Goal: Transaction & Acquisition: Purchase product/service

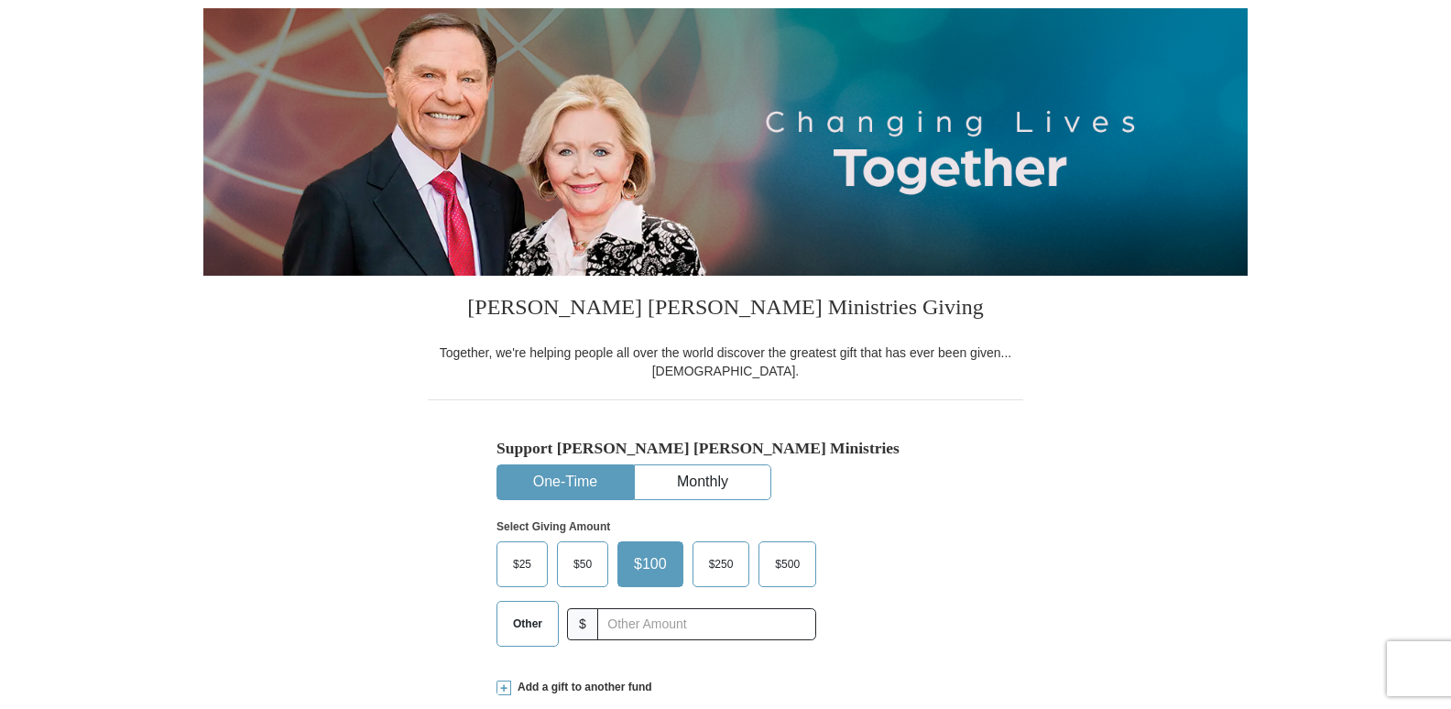
click at [517, 624] on span "Other" at bounding box center [528, 623] width 48 height 27
click at [0, 0] on input "Other" at bounding box center [0, 0] width 0 height 0
click at [665, 626] on input "text" at bounding box center [705, 624] width 203 height 32
type input "35.00"
type input "[PERSON_NAME]"
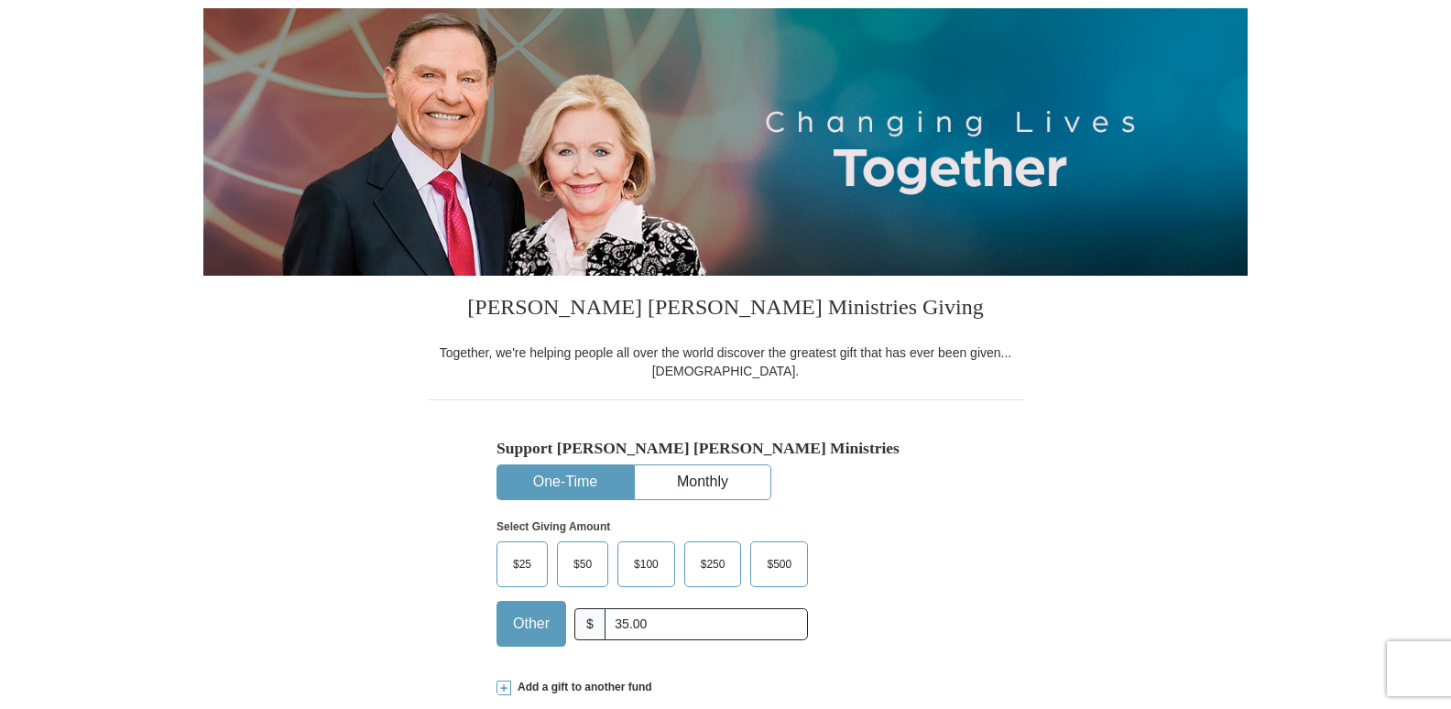
type input "[PERSON_NAME]"
type input "[EMAIL_ADDRESS][DOMAIN_NAME]"
type input "[STREET_ADDRESS][PERSON_NAME]"
type input "Easton"
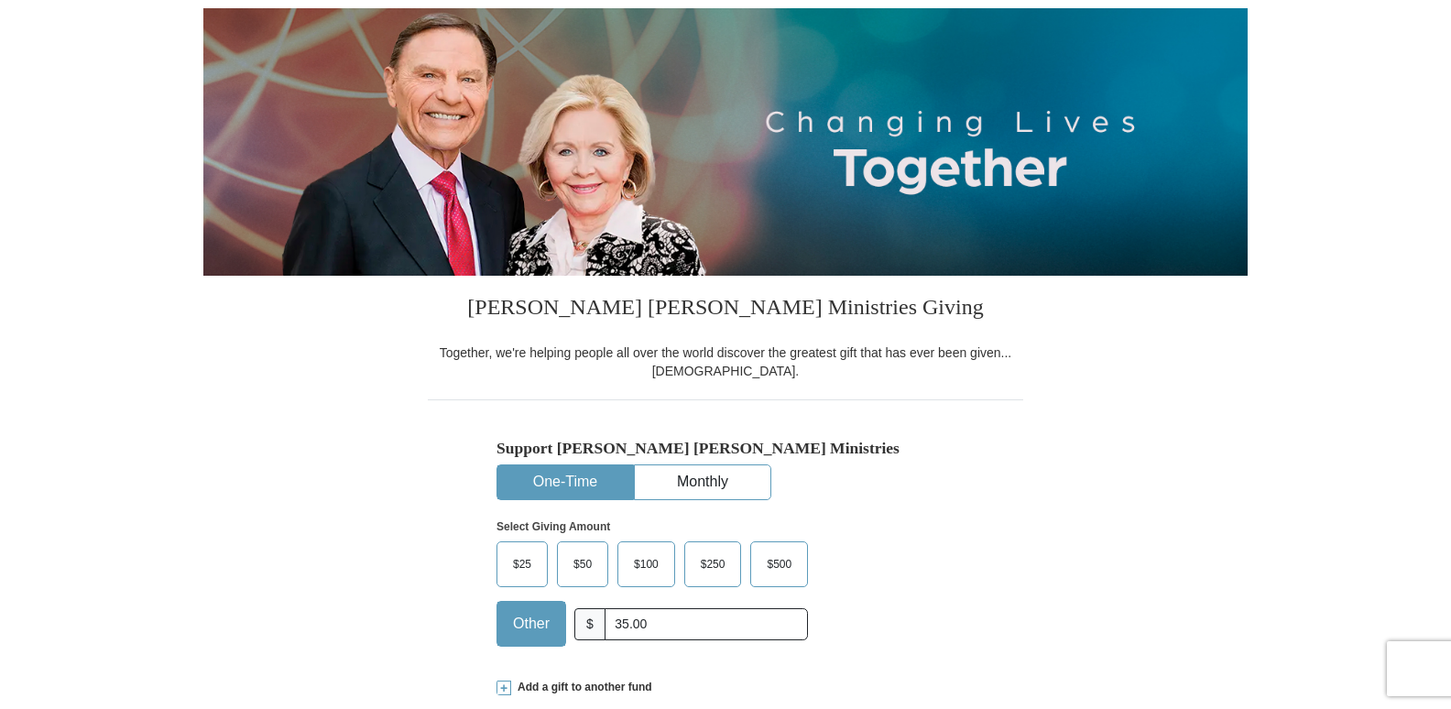
select select "MD"
type input "21601"
type input "410.725.4484"
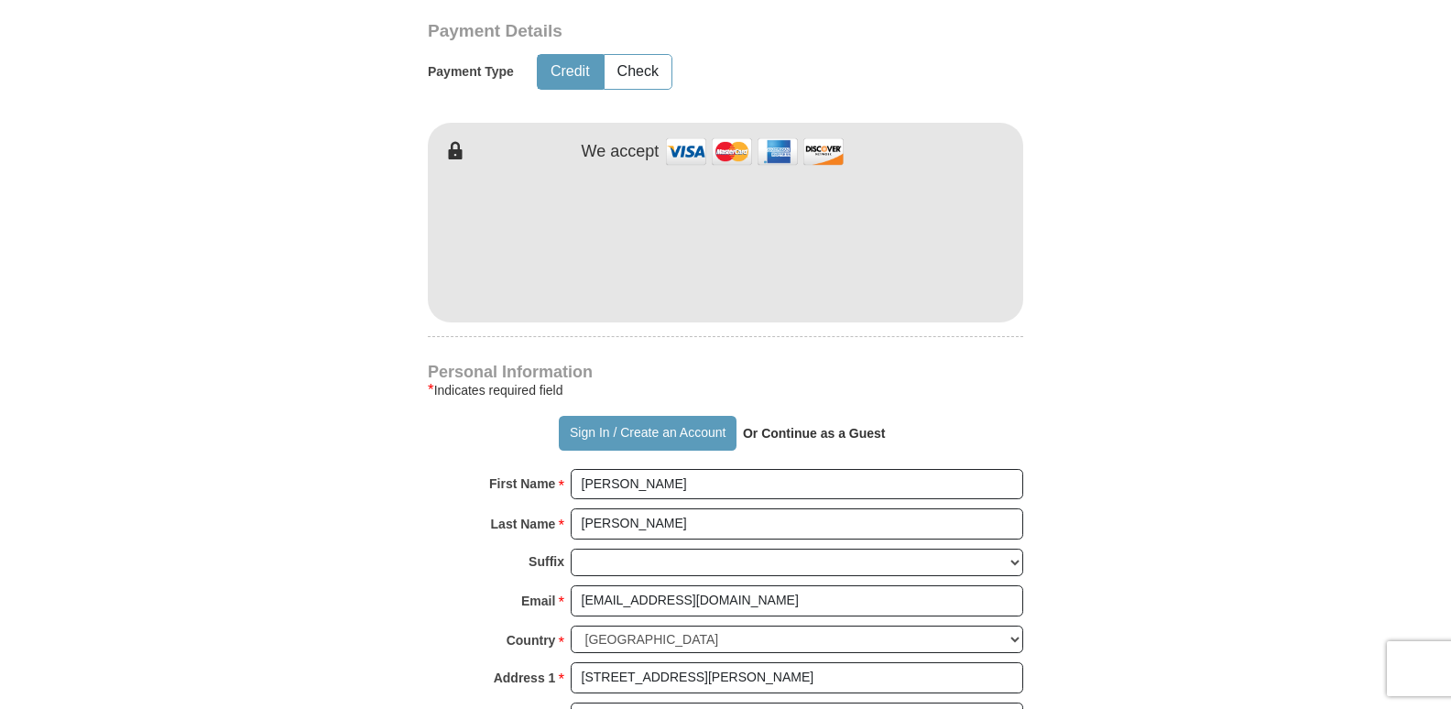
scroll to position [916, 0]
click at [859, 431] on strong "Or Continue as a Guest" at bounding box center [814, 431] width 143 height 15
click at [784, 431] on strong "Or Continue as a Guest" at bounding box center [814, 431] width 143 height 15
click at [833, 433] on strong "Or Continue as a Guest" at bounding box center [814, 431] width 143 height 15
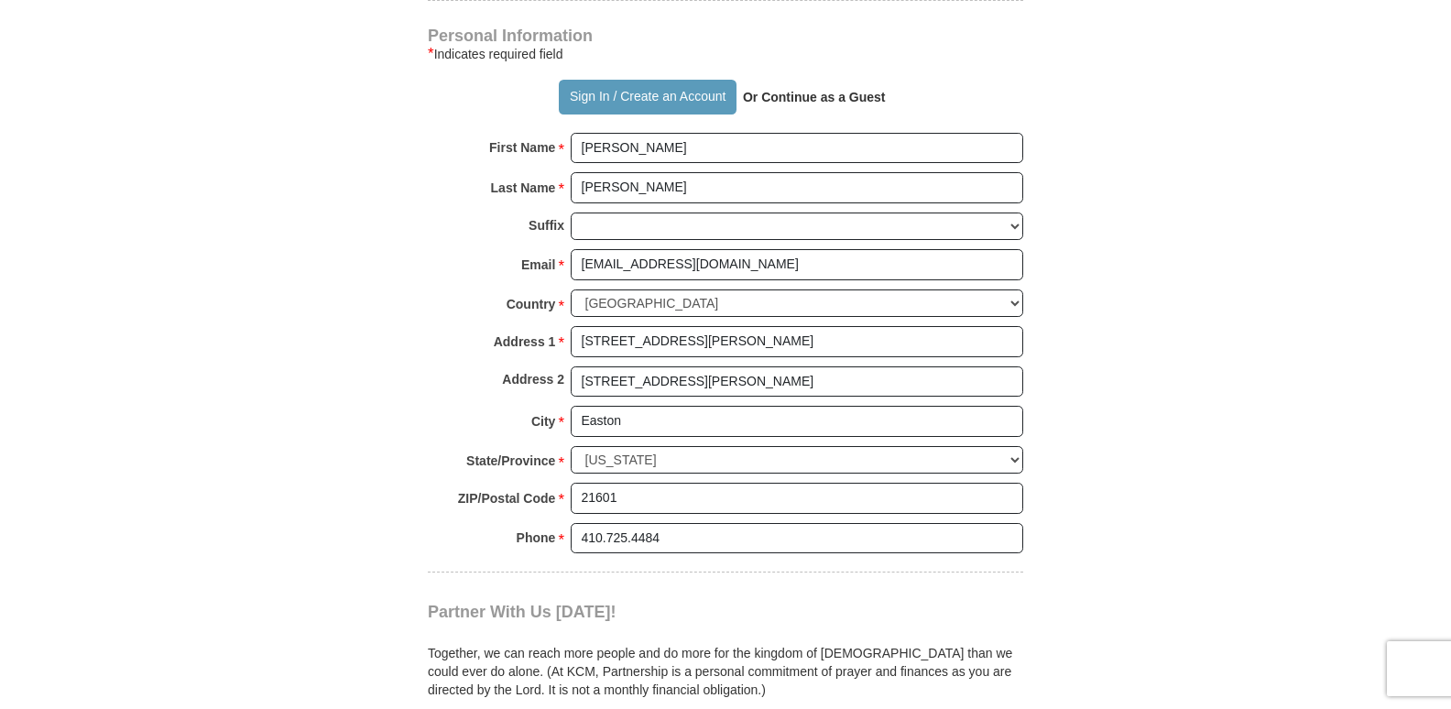
scroll to position [1191, 0]
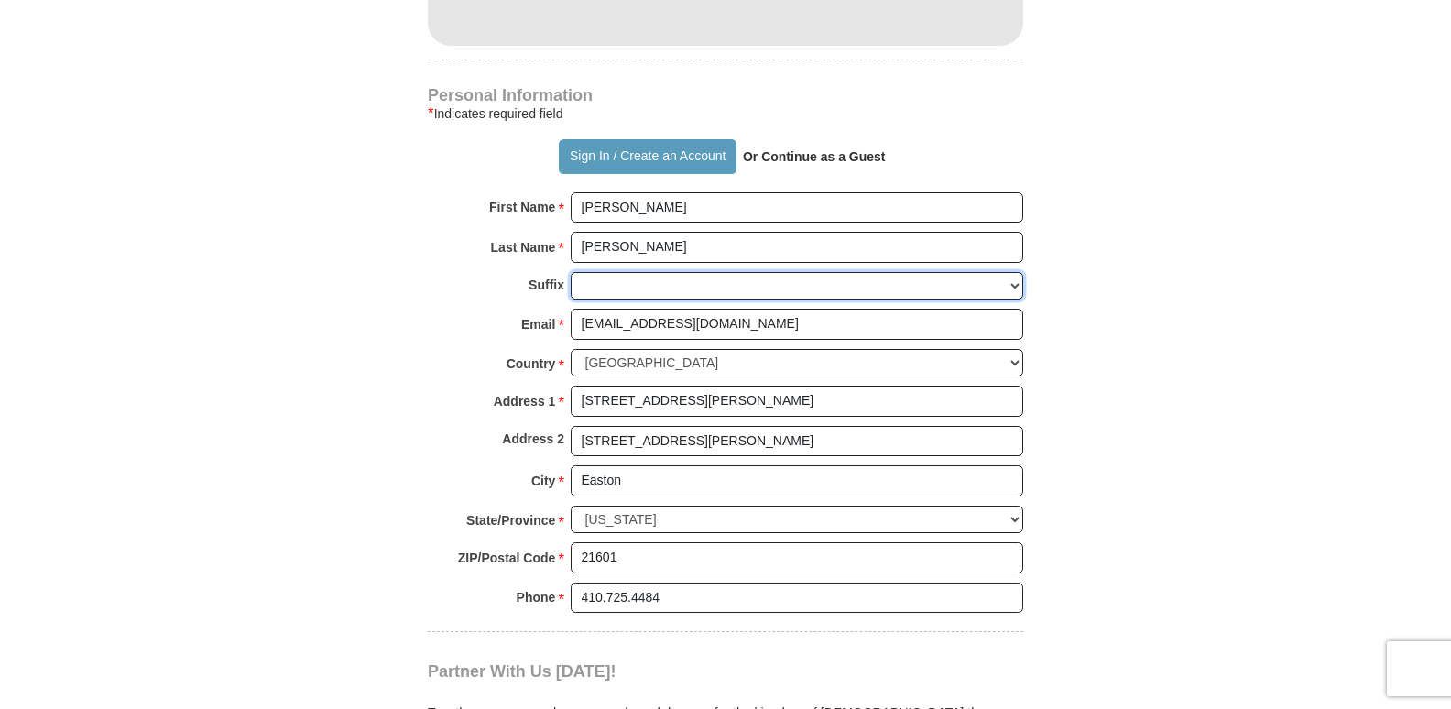
click at [1013, 284] on select "[PERSON_NAME] I II III IV V VI" at bounding box center [797, 286] width 452 height 28
click at [1140, 350] on form "Already have an account? Sign in for faster giving. Don't have an account? Crea…" at bounding box center [725, 6] width 1044 height 2247
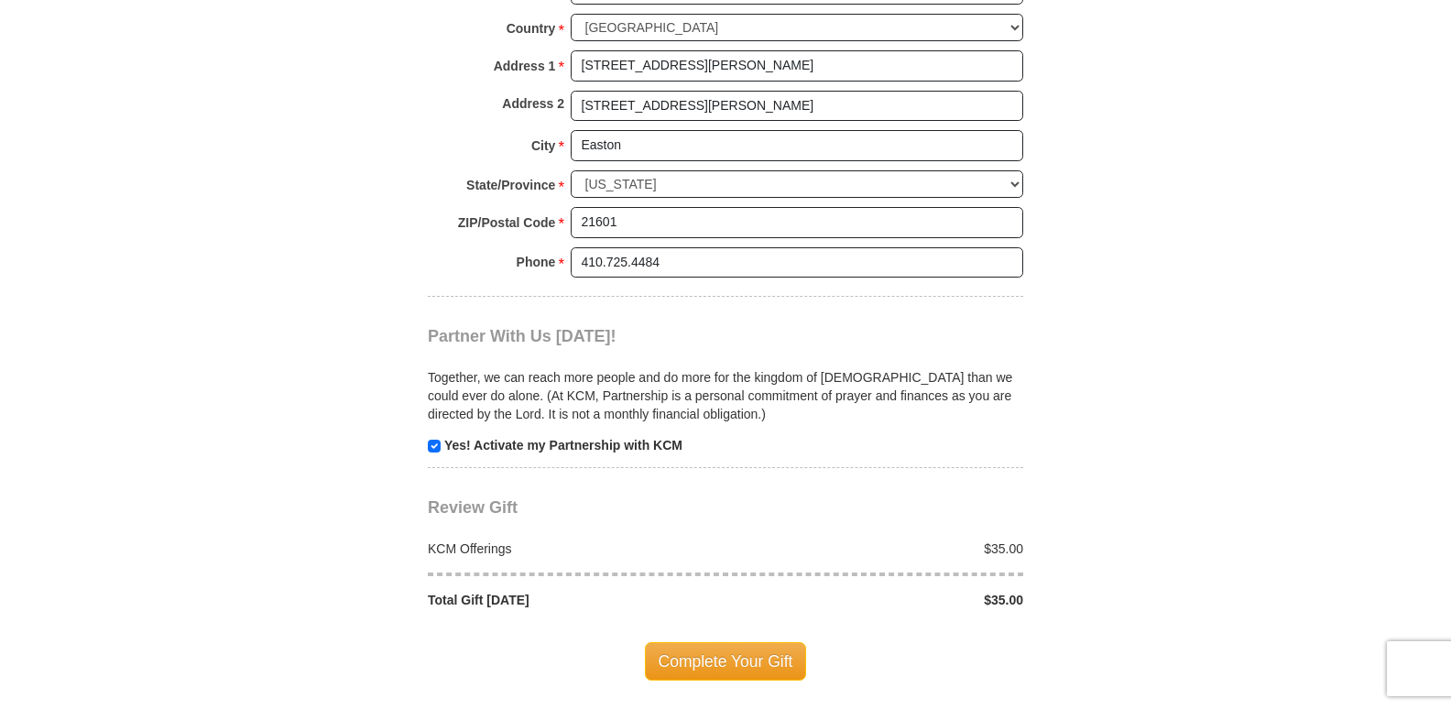
scroll to position [1557, 0]
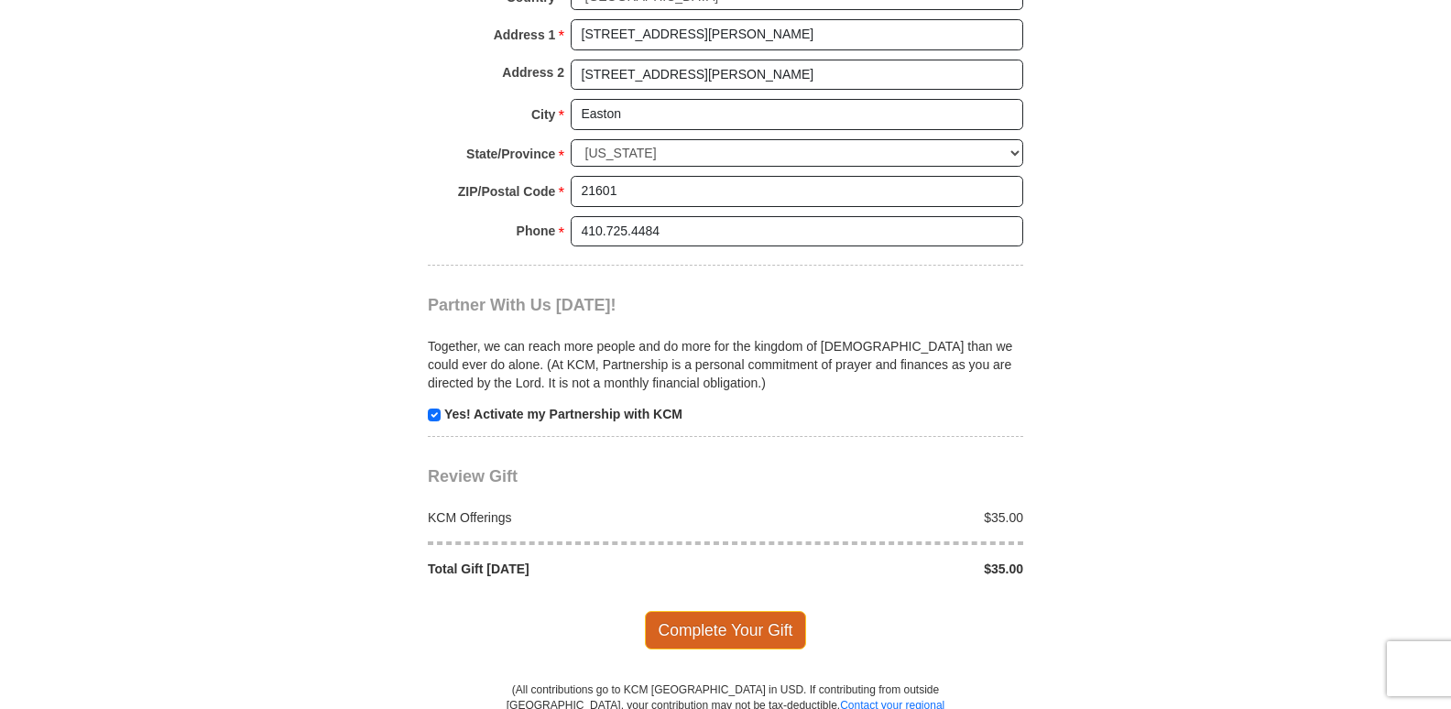
click at [767, 638] on span "Complete Your Gift" at bounding box center [726, 630] width 162 height 38
